Goal: Task Accomplishment & Management: Manage account settings

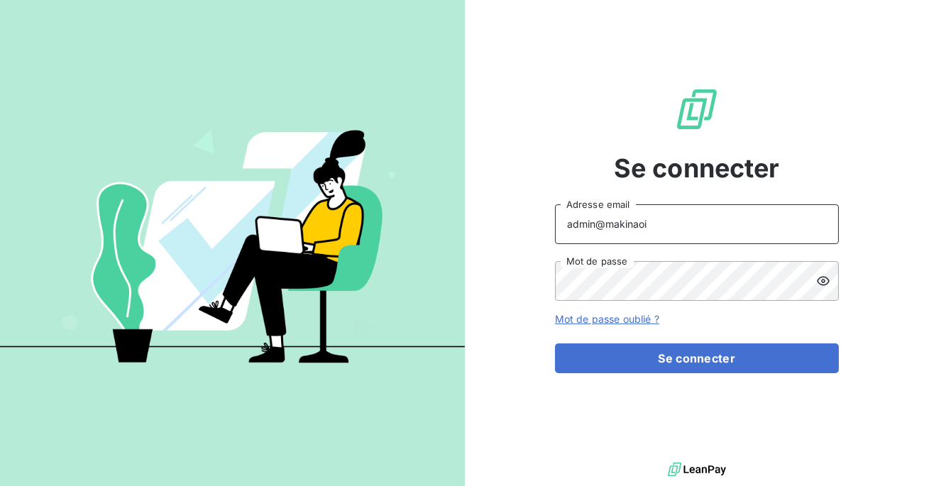
click at [650, 231] on input "admin@makinaoi" at bounding box center [697, 224] width 284 height 40
type input "admin@isbg"
click at [662, 377] on div "Se connecter admin@isbg Adresse email Mot de passe Mot de passe oublié ? Se con…" at bounding box center [697, 229] width 284 height 459
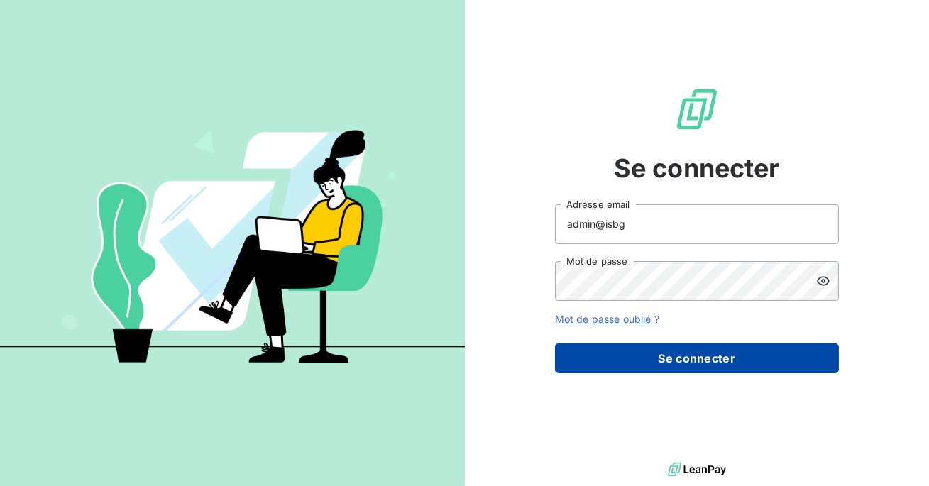
click at [669, 361] on button "Se connecter" at bounding box center [697, 359] width 284 height 30
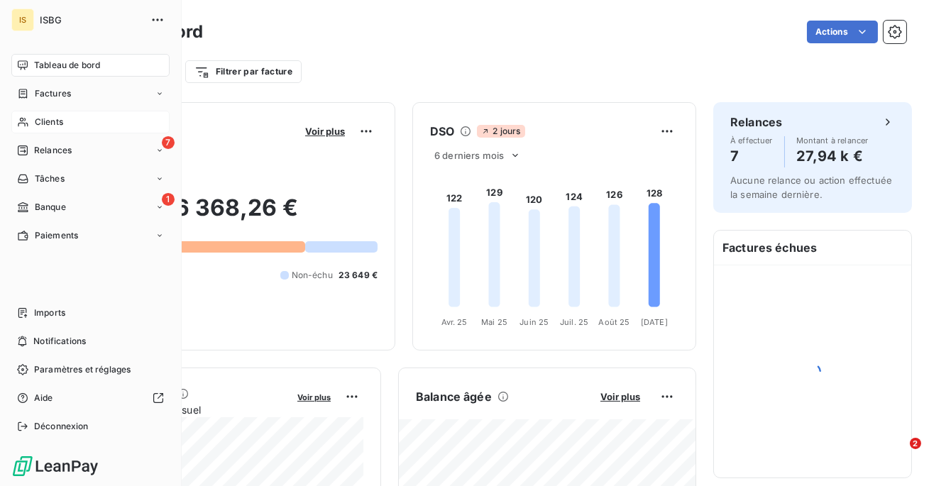
click at [23, 121] on icon at bounding box center [23, 121] width 12 height 11
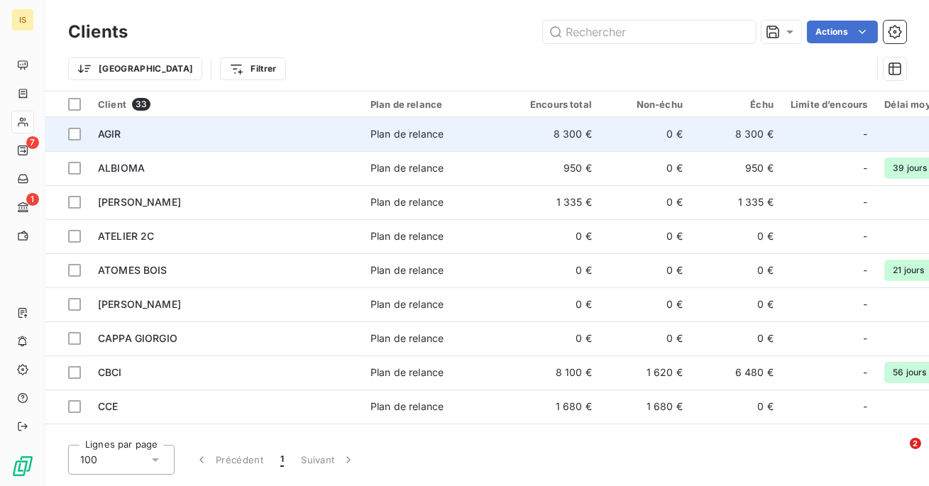
click at [456, 138] on span "Plan de relance" at bounding box center [436, 134] width 131 height 14
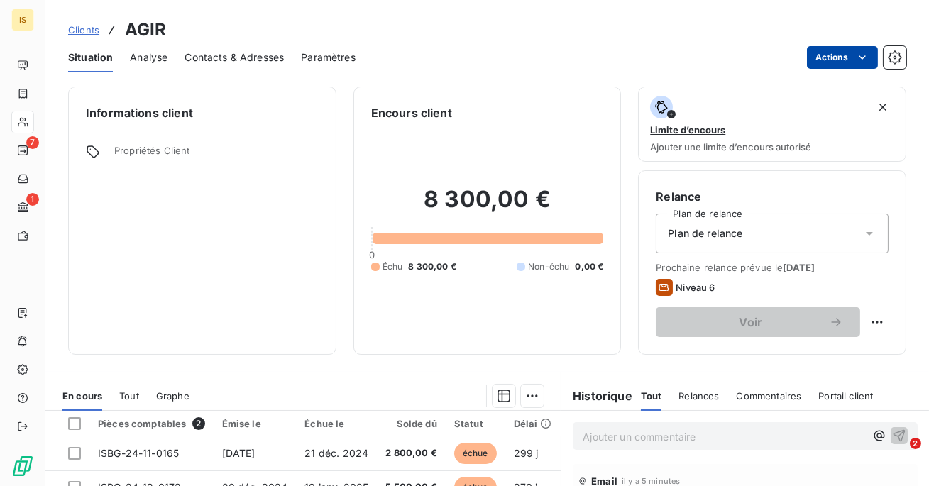
click at [843, 58] on html "IS 7 1 Clients AGIR Situation Analyse Contacts & Adresses Paramètres Actions In…" at bounding box center [464, 243] width 929 height 486
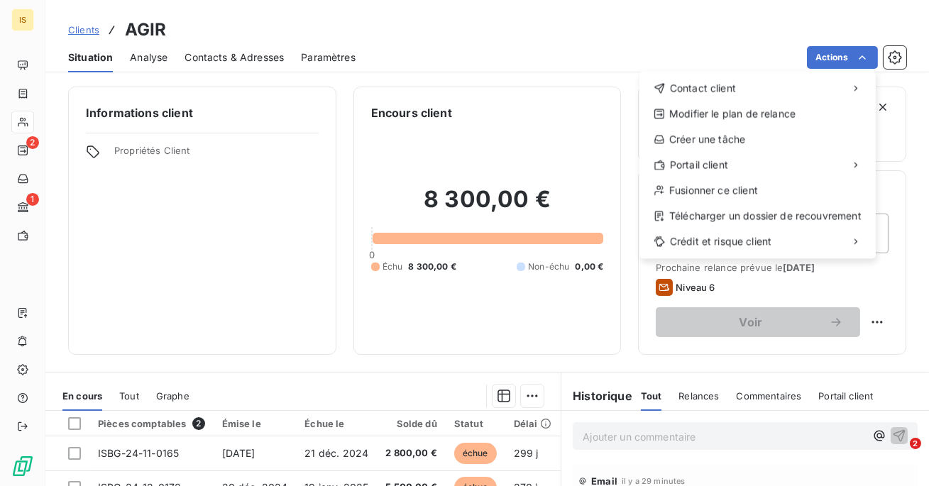
click at [29, 438] on html "IS 2 1 Clients AGIR Situation Analyse Contacts & Adresses Paramètres Actions Co…" at bounding box center [464, 243] width 929 height 486
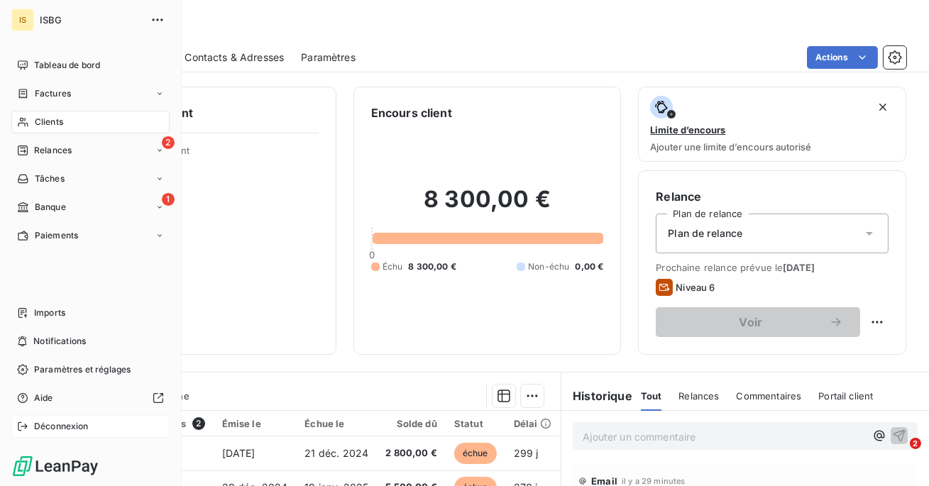
click at [22, 423] on icon at bounding box center [22, 426] width 11 height 11
